Goal: Transaction & Acquisition: Purchase product/service

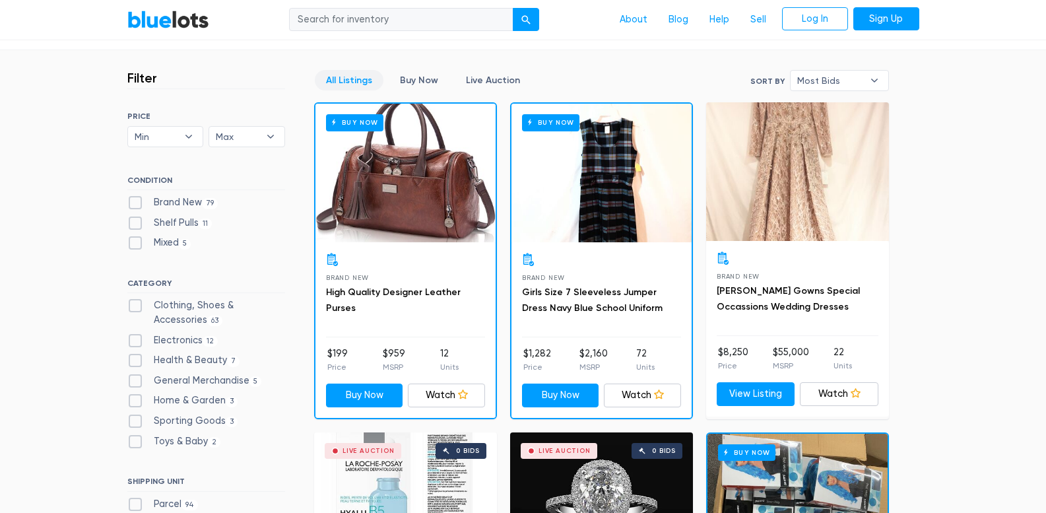
scroll to position [396, 0]
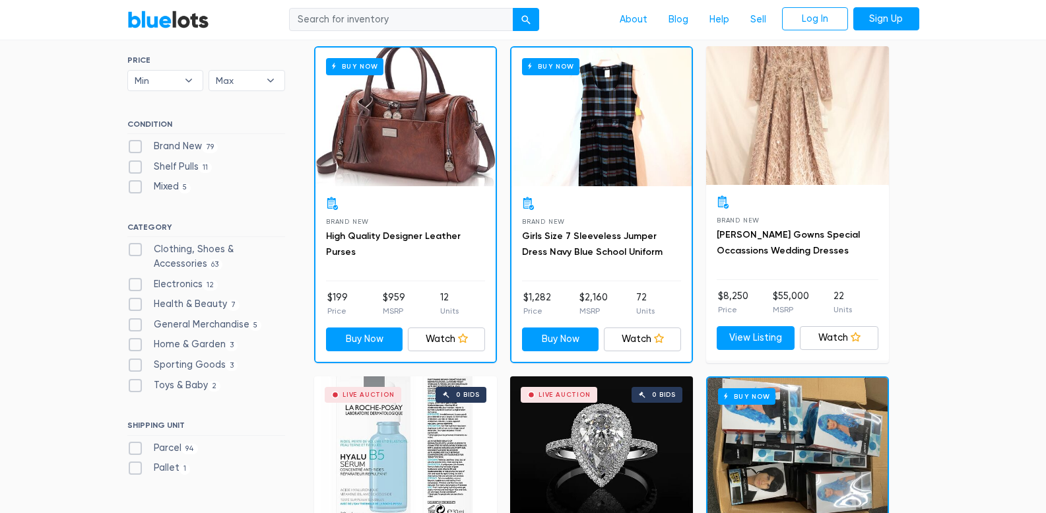
click at [135, 151] on label "Brand New 79" at bounding box center [172, 146] width 91 height 15
click at [135, 148] on New"] "Brand New 79" at bounding box center [131, 143] width 9 height 9
checkbox New"] "true"
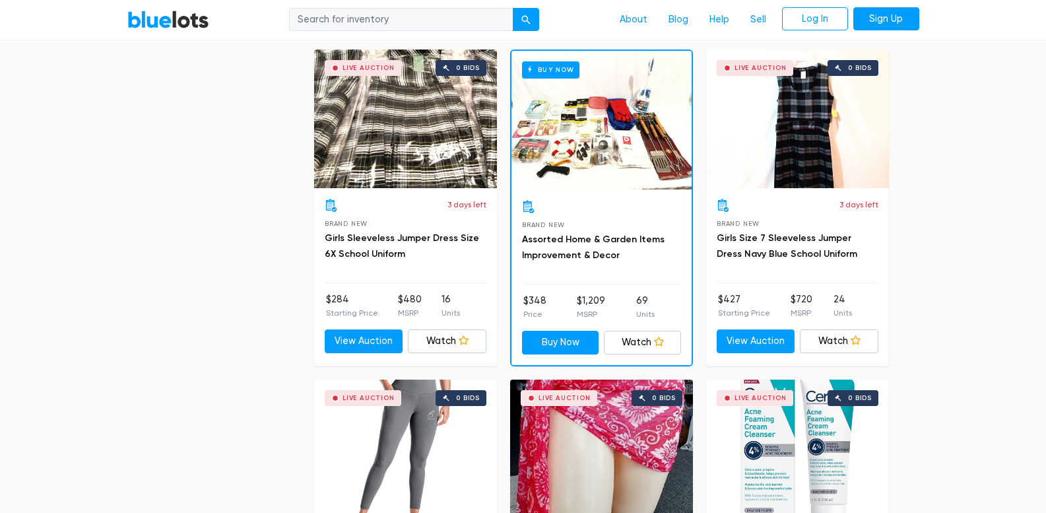
scroll to position [5635, 0]
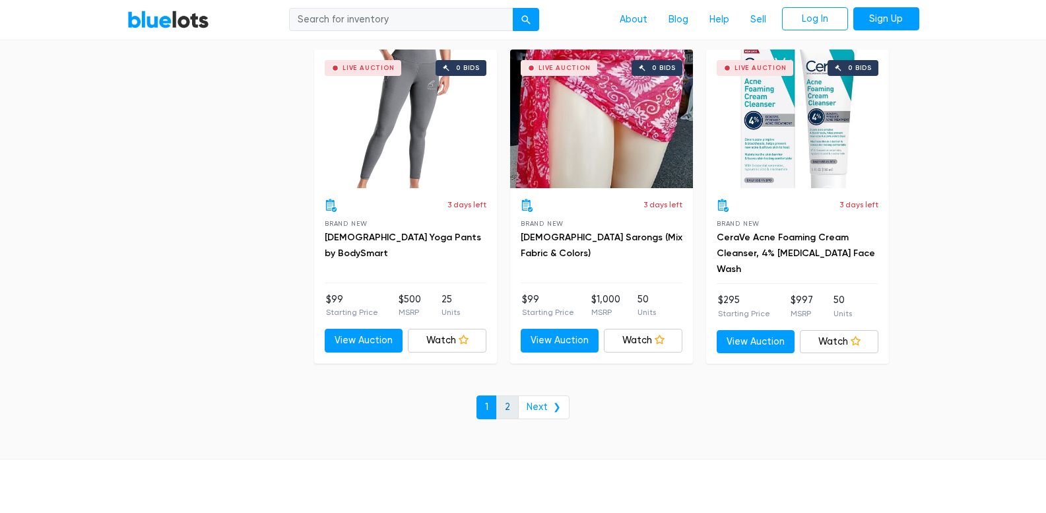
click at [510, 413] on link "2" at bounding box center [507, 407] width 22 height 24
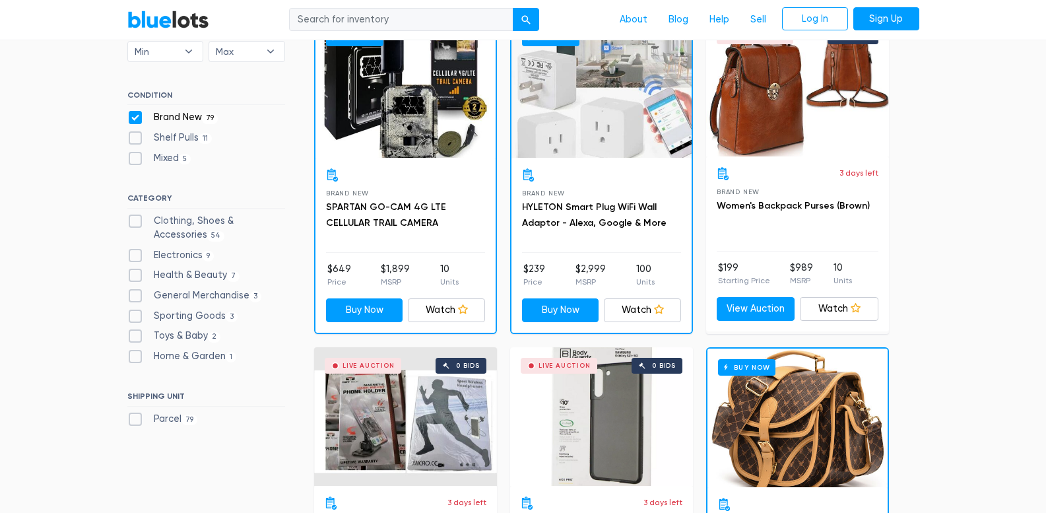
scroll to position [66, 0]
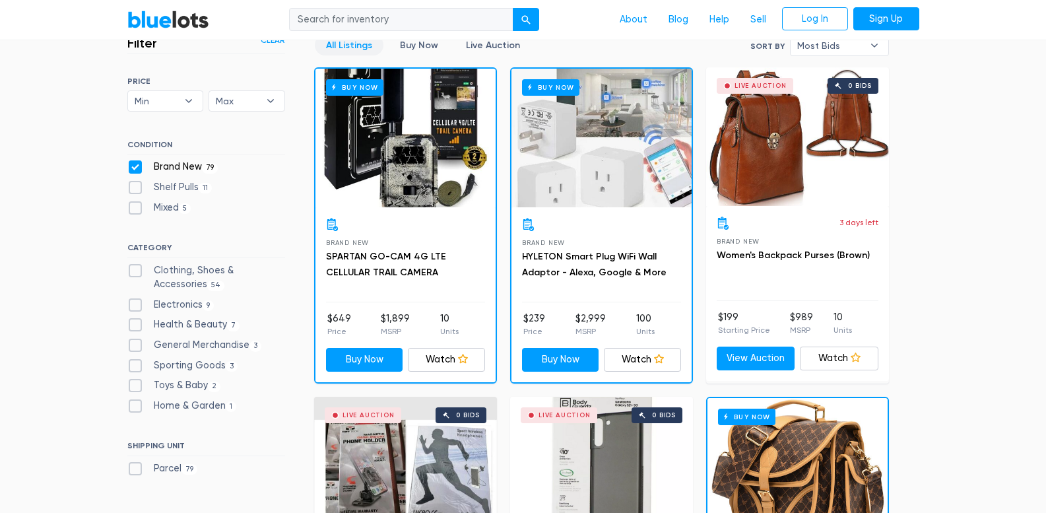
click at [133, 185] on label "Shelf Pulls 11" at bounding box center [169, 187] width 85 height 15
click at [133, 185] on Pulls"] "Shelf Pulls 11" at bounding box center [131, 184] width 9 height 9
checkbox Pulls"] "true"
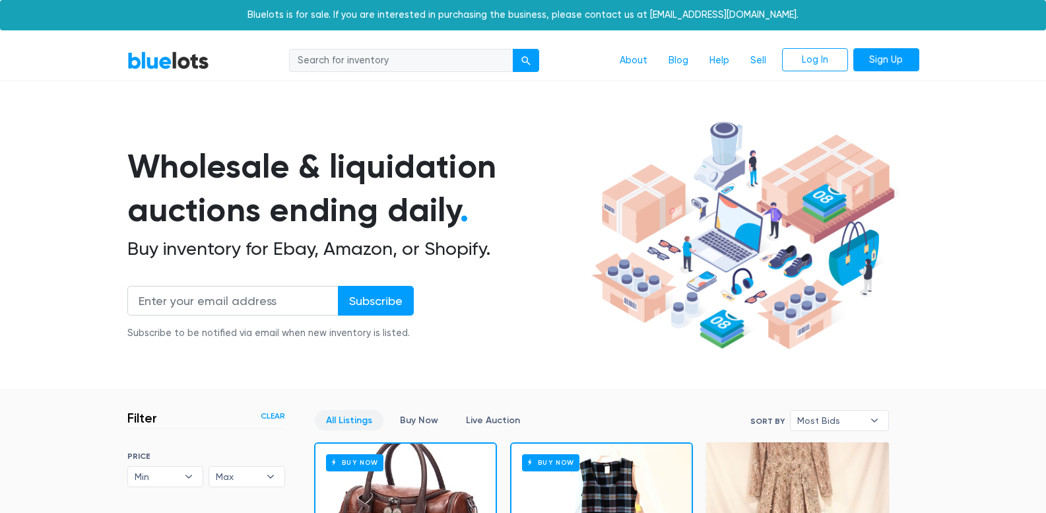
scroll to position [355, 0]
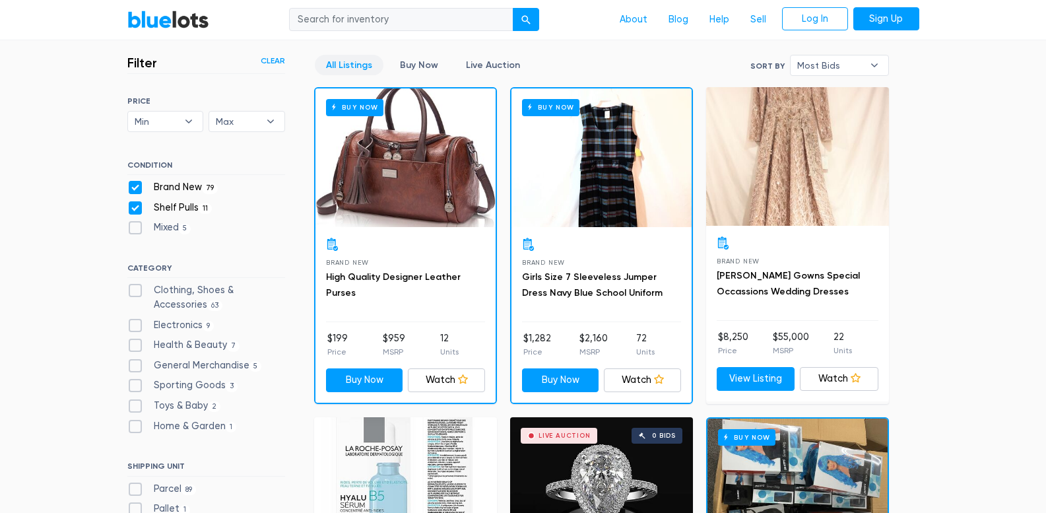
click at [129, 187] on label "Brand New 79" at bounding box center [172, 187] width 91 height 15
click at [129, 187] on New"] "Brand New 79" at bounding box center [131, 184] width 9 height 9
checkbox New"] "false"
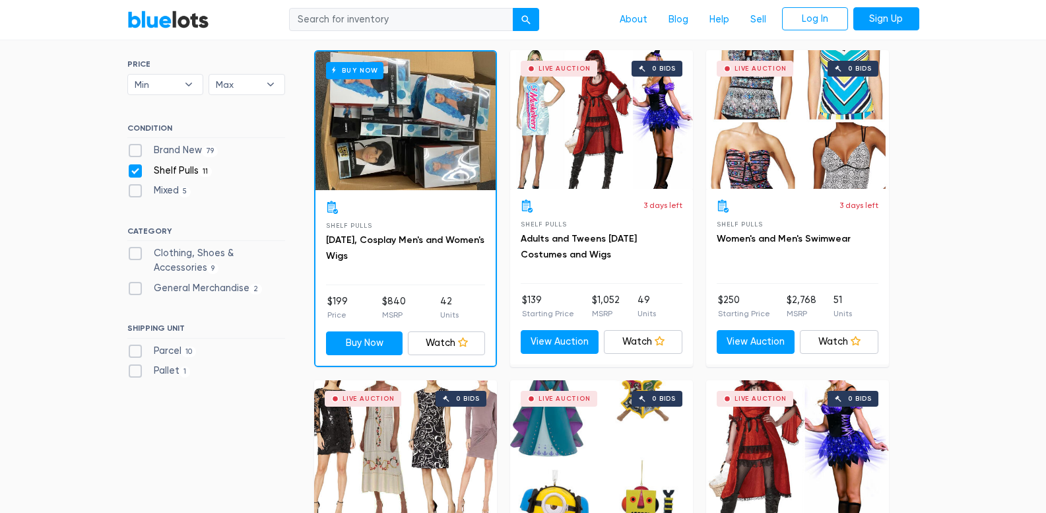
scroll to position [391, 0]
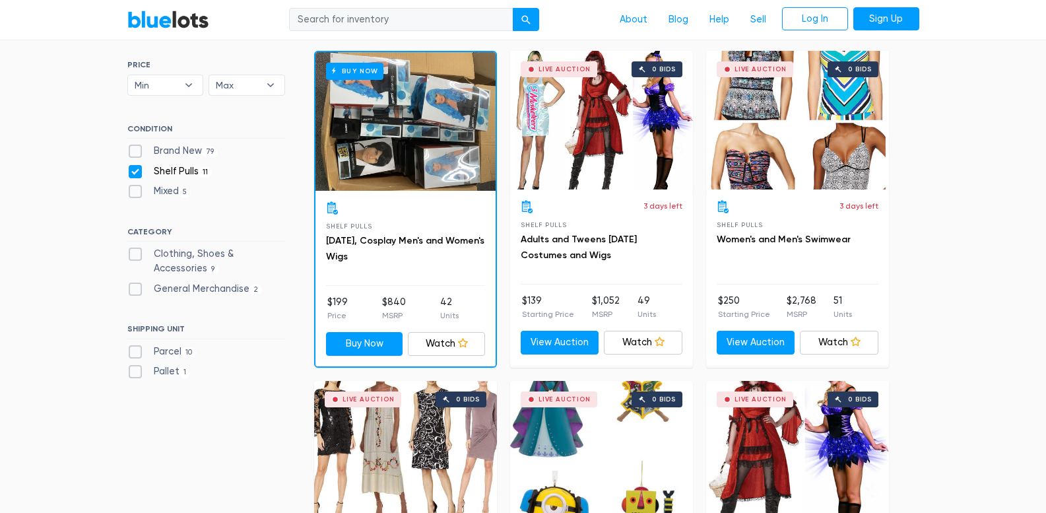
click at [134, 195] on label "Mixed 5" at bounding box center [159, 191] width 64 height 15
click at [134, 193] on input "Mixed 5" at bounding box center [131, 188] width 9 height 9
checkbox input "true"
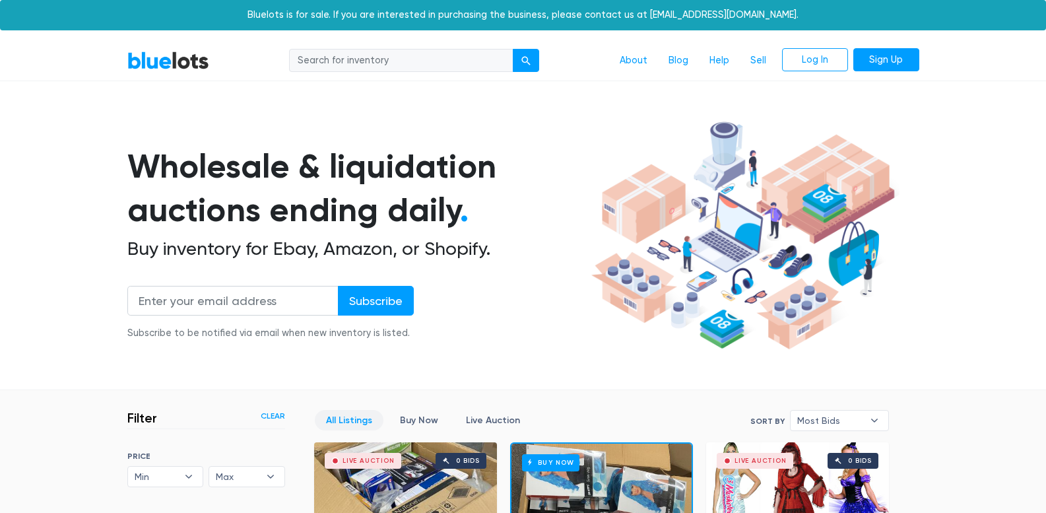
scroll to position [355, 0]
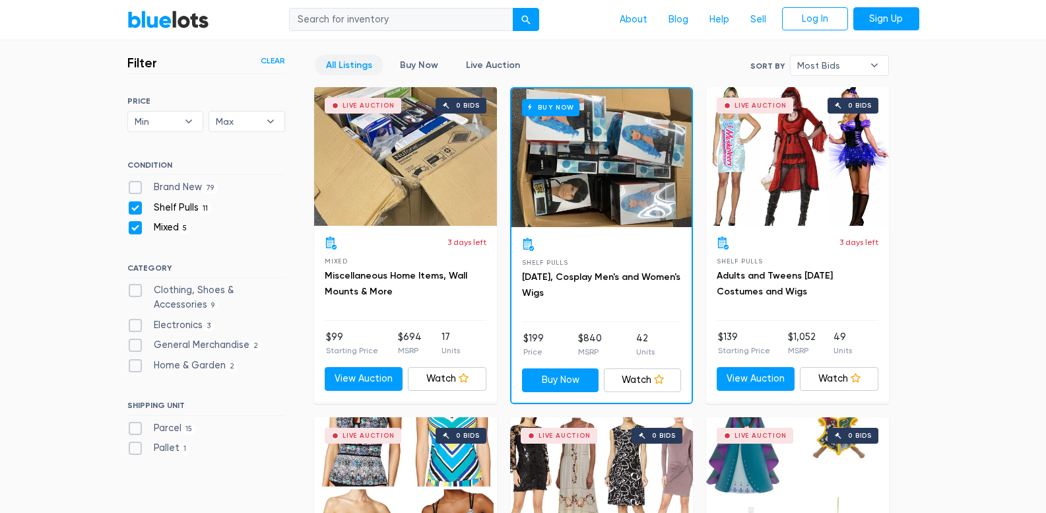
click at [139, 171] on h6 "CONDITION" at bounding box center [206, 167] width 158 height 15
click at [134, 206] on label "Shelf Pulls 11" at bounding box center [169, 208] width 85 height 15
click at [134, 206] on Pulls"] "Shelf Pulls 11" at bounding box center [131, 205] width 9 height 9
checkbox Pulls"] "false"
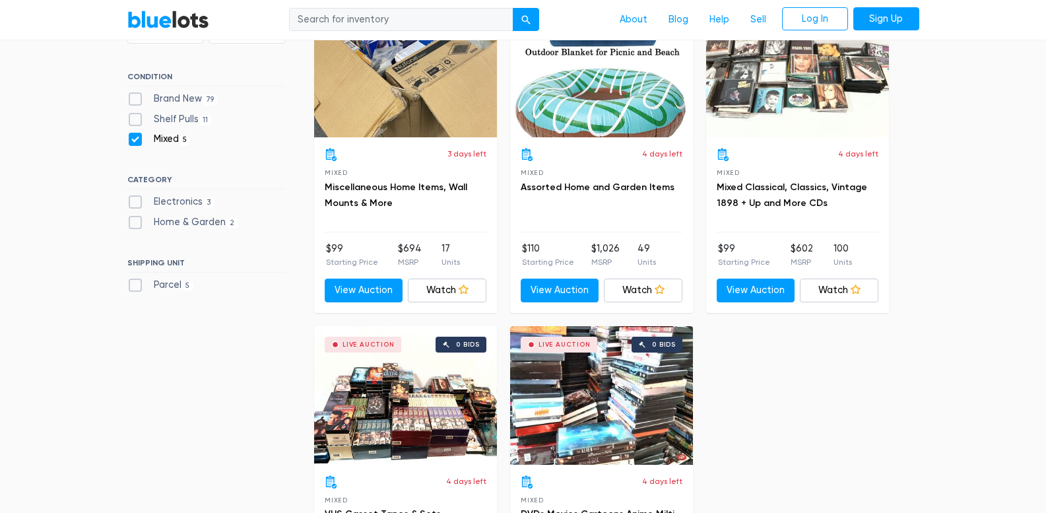
scroll to position [421, 0]
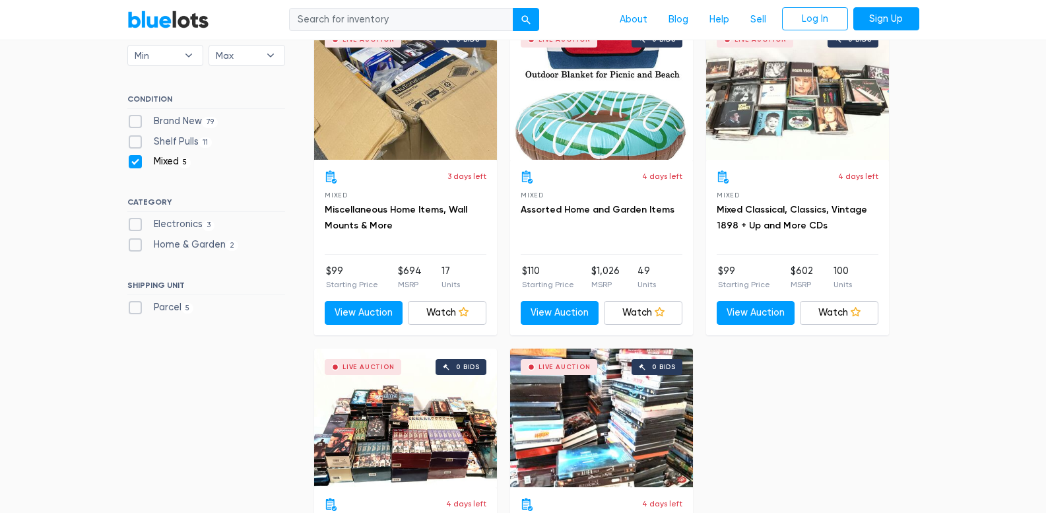
click at [131, 226] on label "Electronics 3" at bounding box center [171, 224] width 88 height 15
click at [131, 226] on input "Electronics 3" at bounding box center [131, 221] width 9 height 9
checkbox input "true"
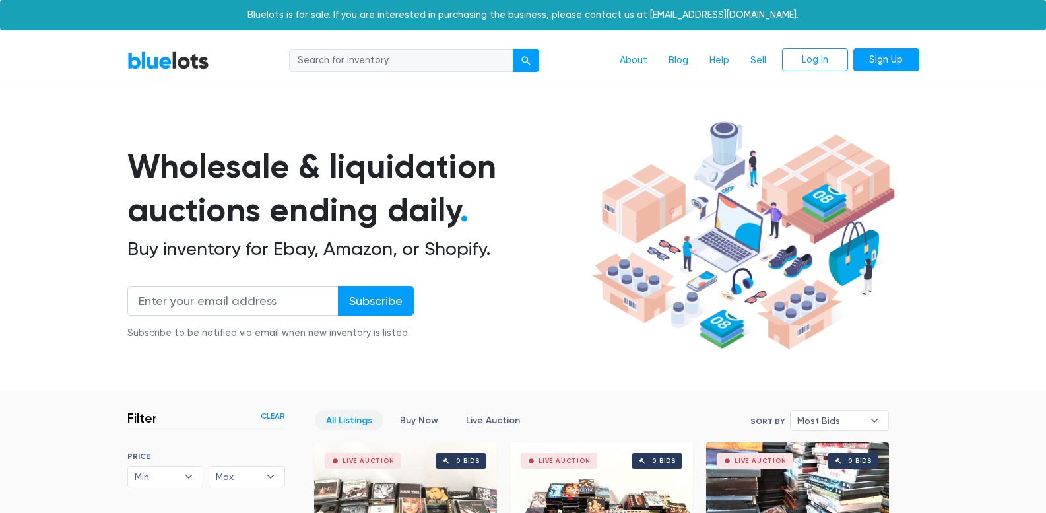
scroll to position [355, 0]
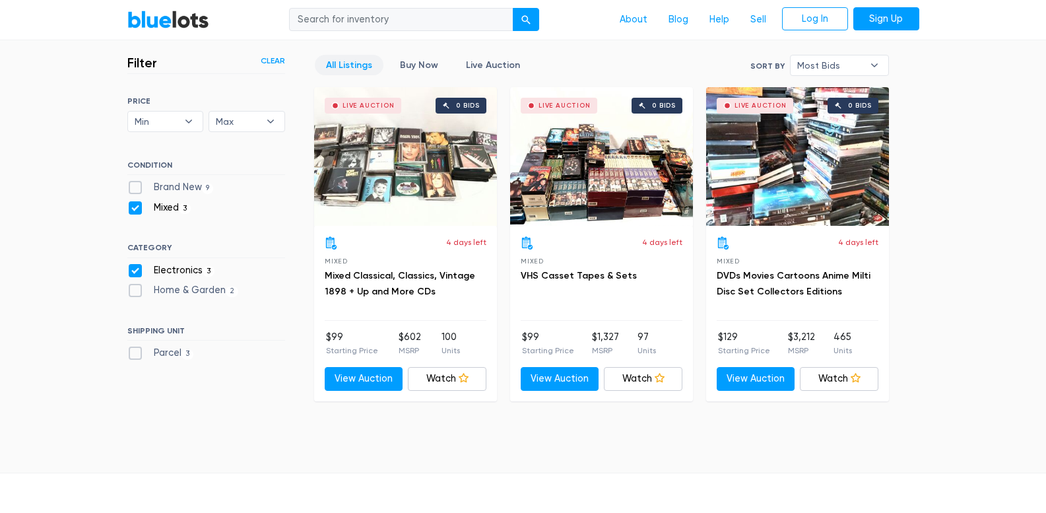
click at [137, 209] on label "Mixed 3" at bounding box center [159, 208] width 64 height 15
click at [136, 209] on input "Mixed 3" at bounding box center [131, 205] width 9 height 9
checkbox input "false"
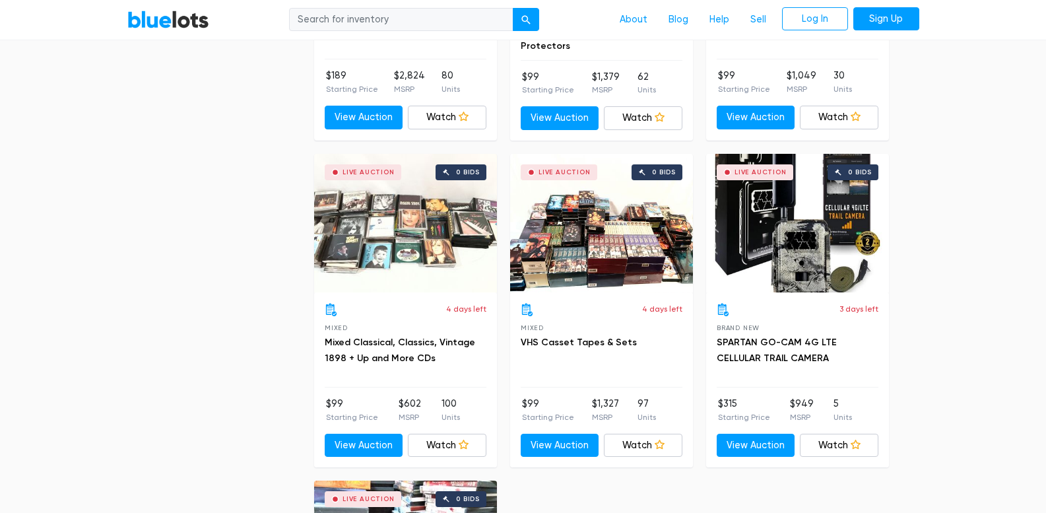
scroll to position [1609, 0]
